Goal: Task Accomplishment & Management: Use online tool/utility

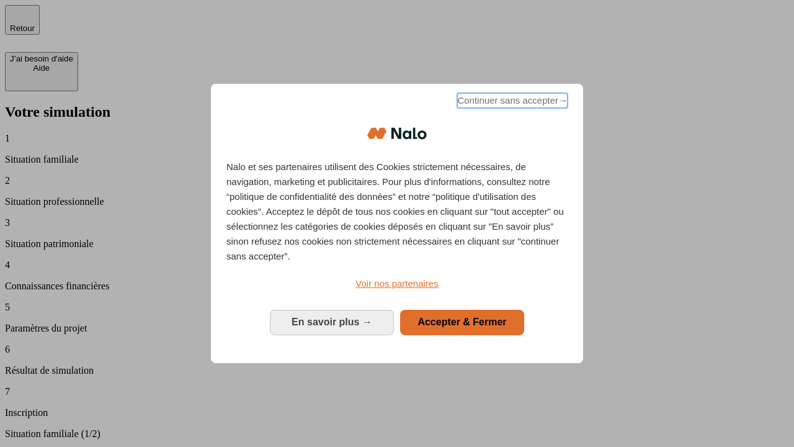
click at [511, 102] on span "Continuer sans accepter →" at bounding box center [512, 100] width 110 height 15
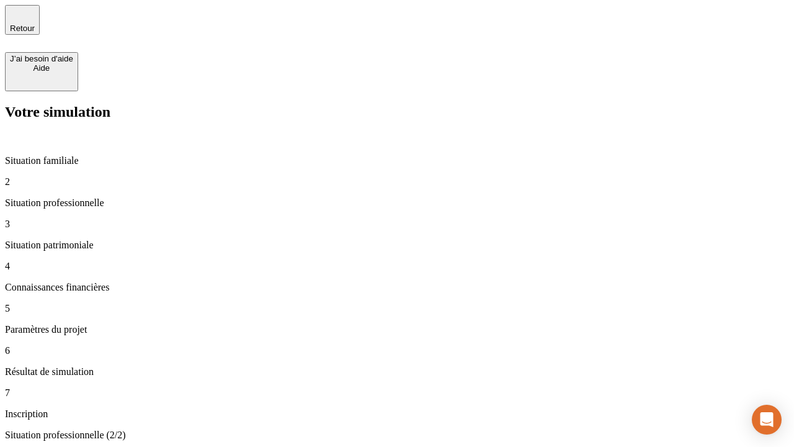
type input "30 000"
